Goal: Task Accomplishment & Management: Manage account settings

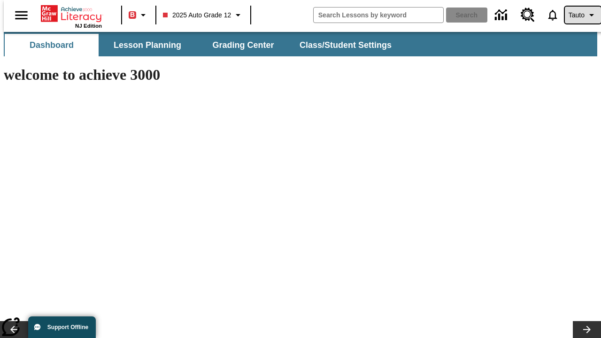
click at [578, 15] on span "Tauto" at bounding box center [577, 15] width 16 height 10
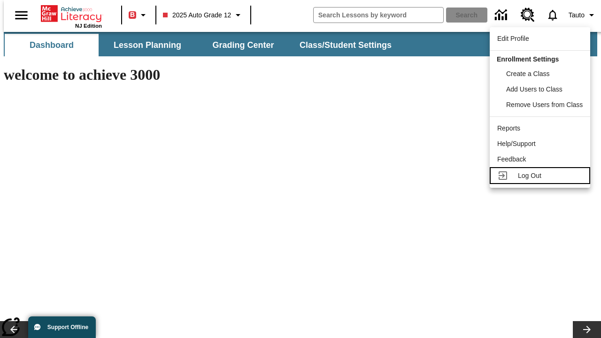
click at [541, 176] on span "Log Out" at bounding box center [529, 176] width 23 height 8
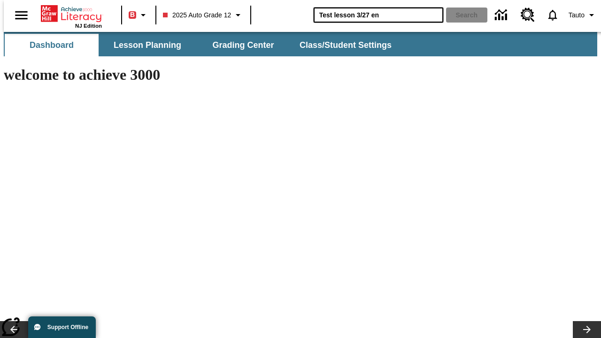
type input "Test lesson 3/27 en"
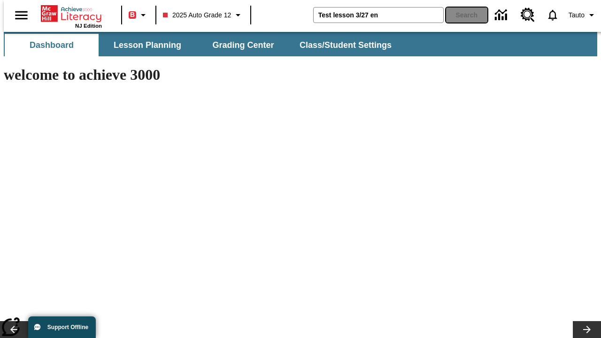
click at [461, 15] on button "Search" at bounding box center [466, 15] width 41 height 15
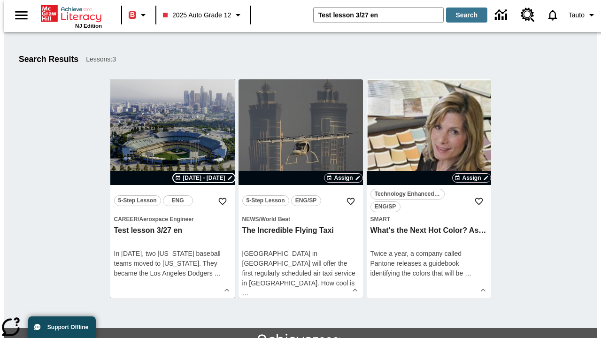
click at [204, 178] on span "Aug 18 - Aug 18" at bounding box center [204, 178] width 42 height 8
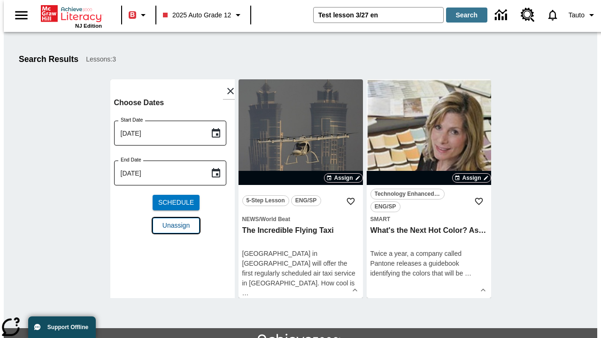
click at [172, 221] on span "Unassign" at bounding box center [175, 226] width 27 height 10
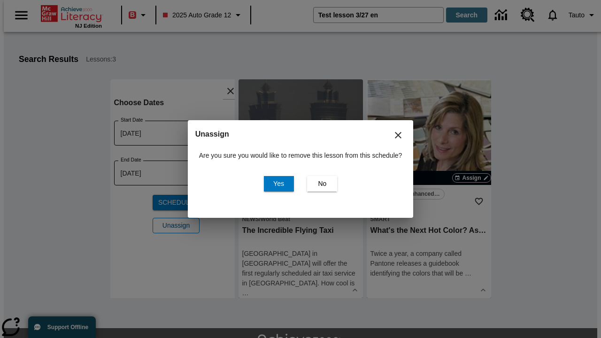
scroll to position [51, 0]
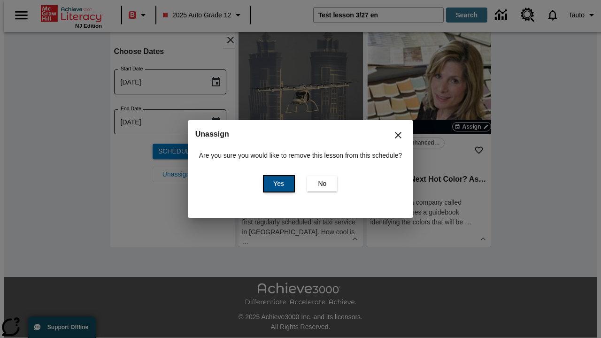
click at [277, 184] on span "Yes" at bounding box center [278, 184] width 11 height 10
